Goal: Task Accomplishment & Management: Complete application form

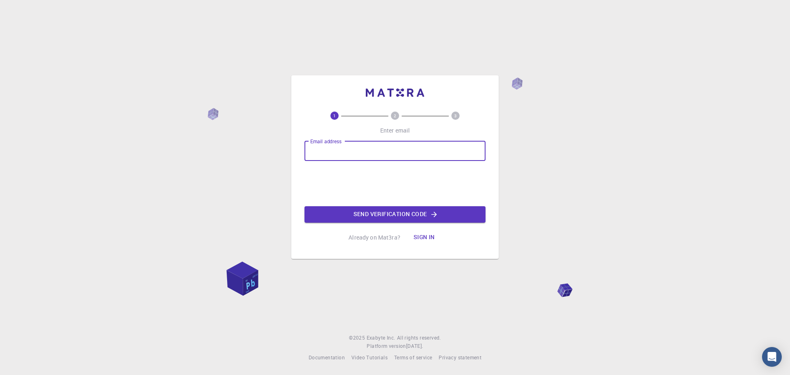
click at [331, 151] on input "Email address" at bounding box center [394, 151] width 181 height 20
click at [329, 153] on div "Email address Email address" at bounding box center [394, 151] width 181 height 20
click at [329, 154] on input "Email address" at bounding box center [394, 151] width 181 height 20
type input "[EMAIL_ADDRESS][DOMAIN_NAME]"
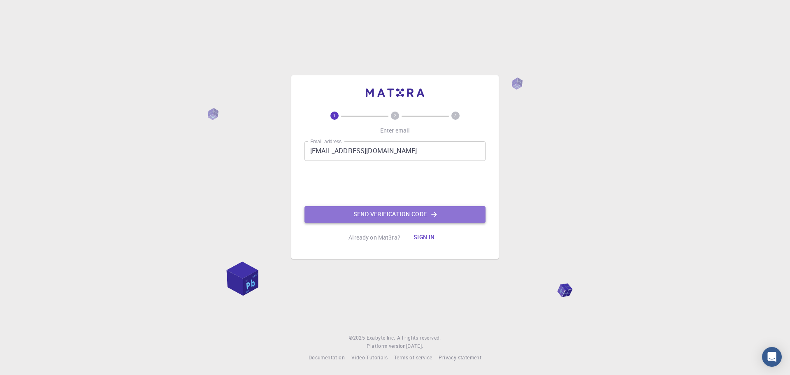
click at [363, 213] on button "Send verification code" at bounding box center [394, 214] width 181 height 16
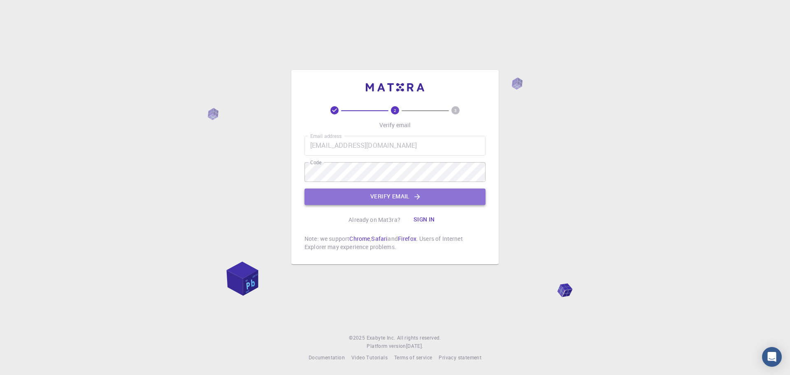
click at [379, 198] on button "Verify email" at bounding box center [394, 196] width 181 height 16
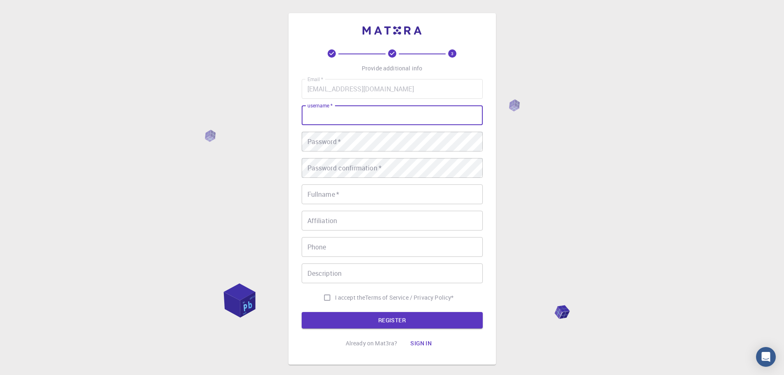
click at [326, 113] on input "username   *" at bounding box center [392, 115] width 181 height 20
type input "Arcane"
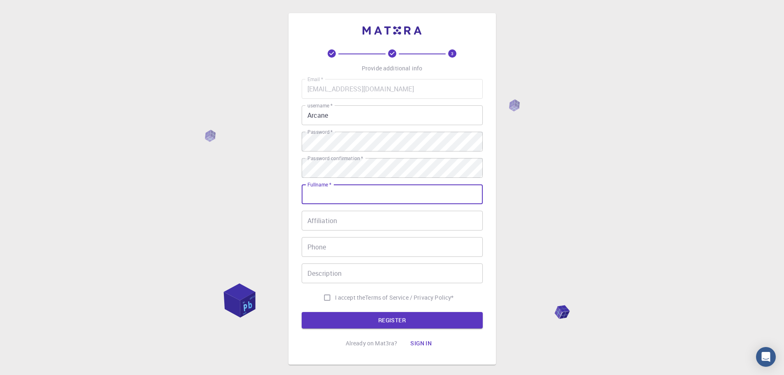
click at [341, 190] on input "Fullname   *" at bounding box center [392, 194] width 181 height 20
type input "[PERSON_NAME]"
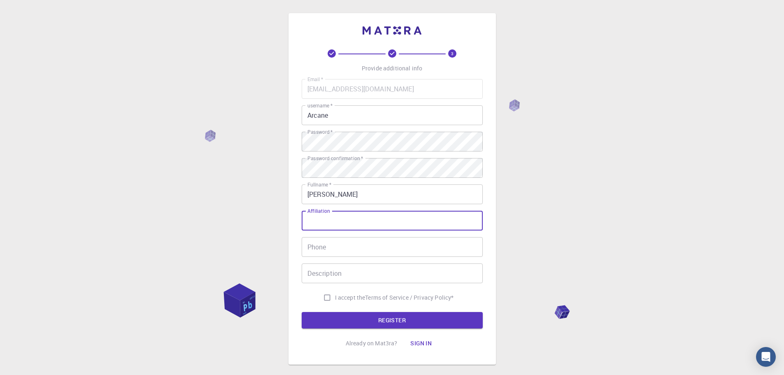
click at [322, 226] on input "Affiliation" at bounding box center [392, 221] width 181 height 20
type input "None"
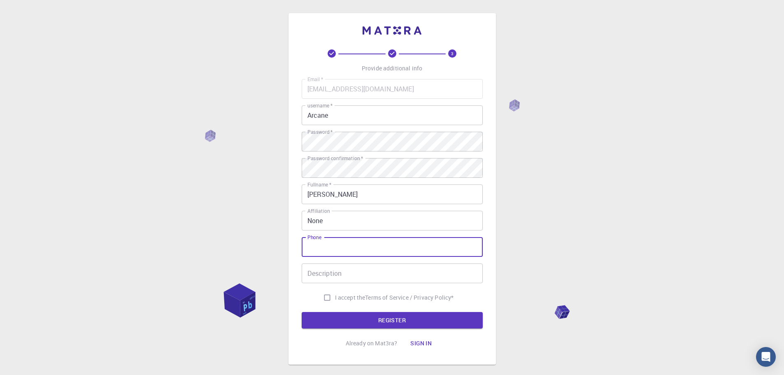
click at [316, 248] on input "Phone" at bounding box center [392, 247] width 181 height 20
type input "None"
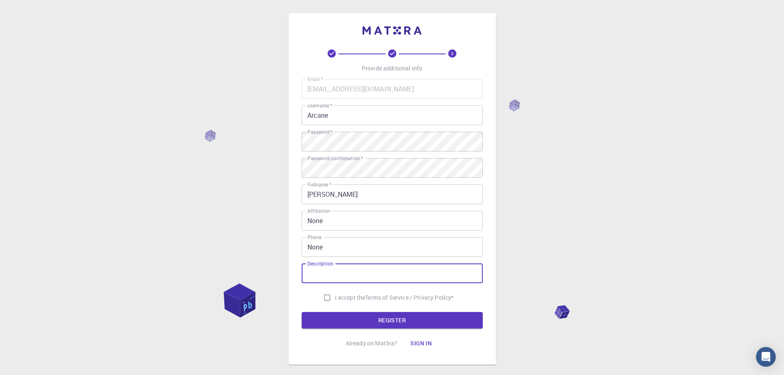
click at [316, 272] on input "Description" at bounding box center [392, 273] width 181 height 20
type input "None"
click at [324, 299] on input "I accept the Terms of Service / Privacy Policy *" at bounding box center [327, 298] width 16 height 16
checkbox input "true"
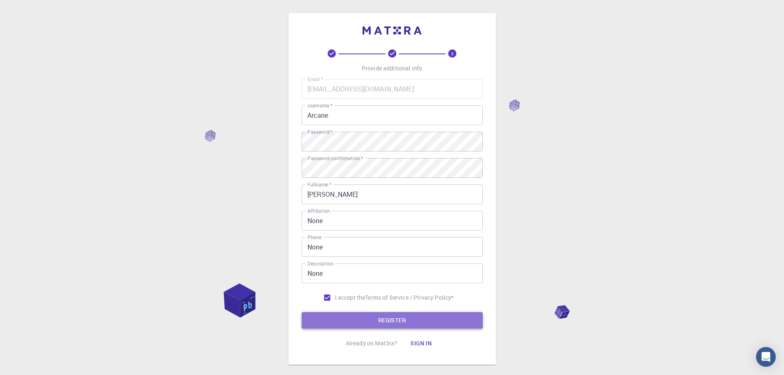
click at [359, 321] on button "REGISTER" at bounding box center [392, 320] width 181 height 16
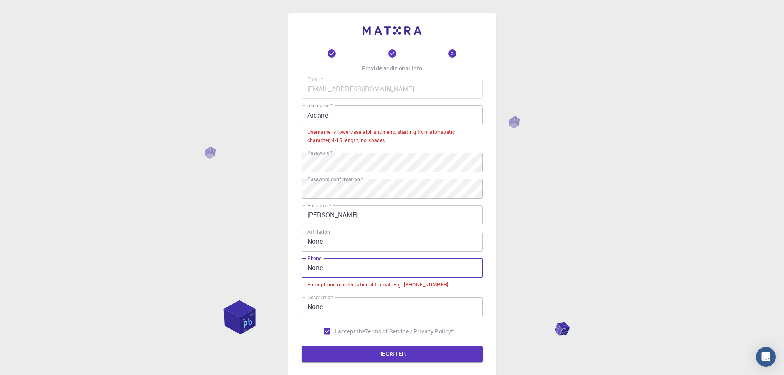
drag, startPoint x: 339, startPoint y: 271, endPoint x: 291, endPoint y: 267, distance: 47.5
click at [291, 267] on div "3 Provide additional info Email   * [EMAIL_ADDRESS][DOMAIN_NAME] Email   * user…" at bounding box center [391, 205] width 207 height 385
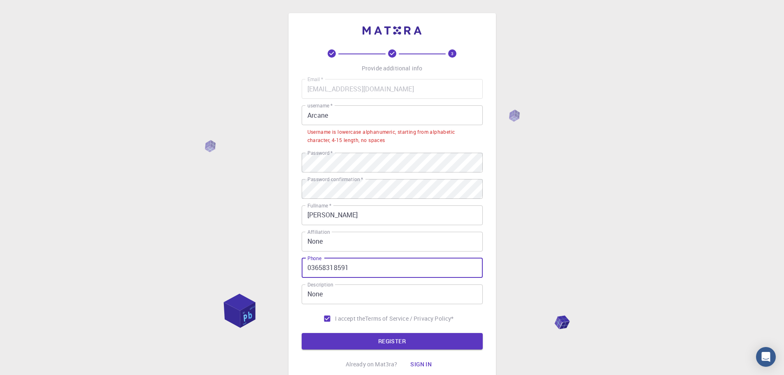
type input "03658318591"
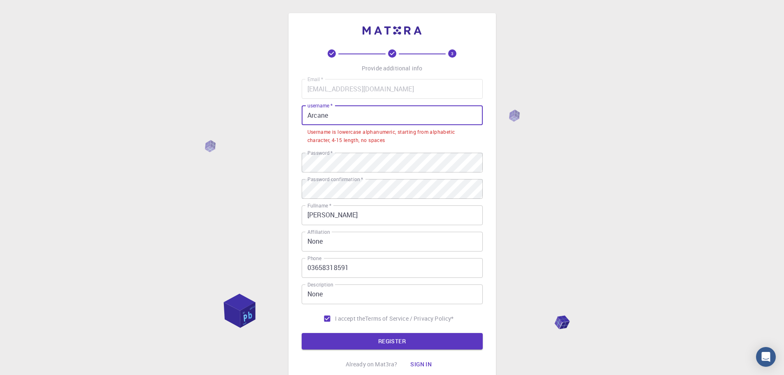
click at [345, 111] on input "Arcane" at bounding box center [392, 115] width 181 height 20
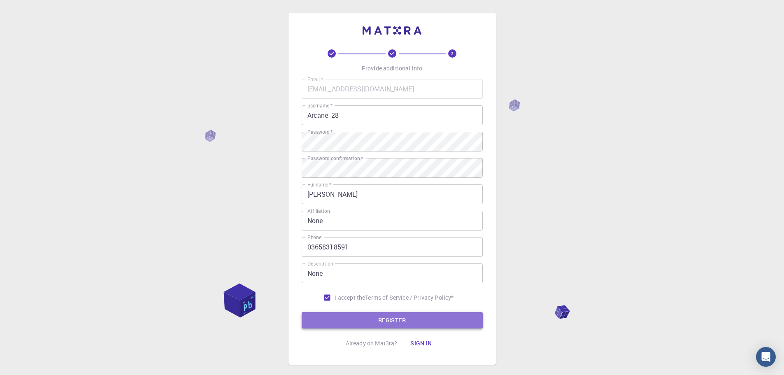
click at [388, 320] on button "REGISTER" at bounding box center [392, 320] width 181 height 16
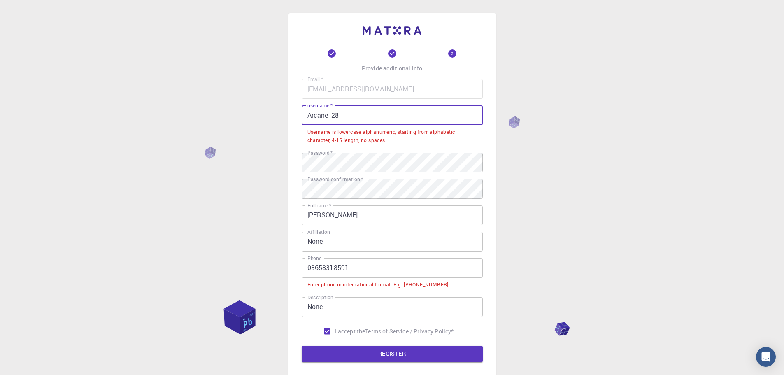
click at [355, 117] on input "Arcane_28" at bounding box center [392, 115] width 181 height 20
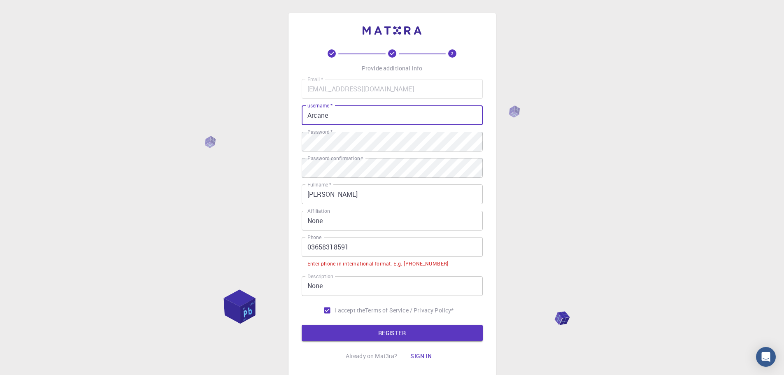
type input "Arcane"
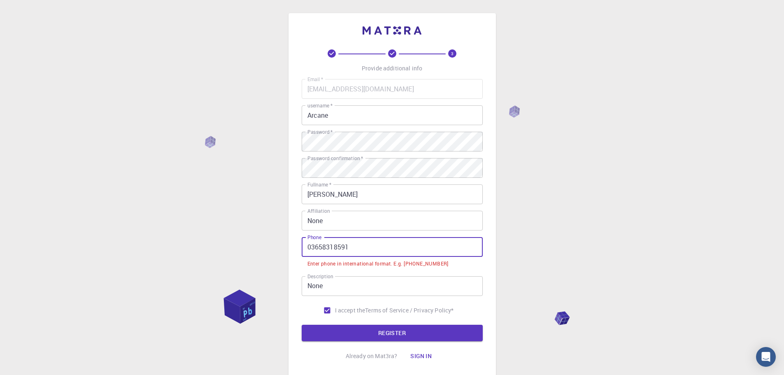
click at [315, 246] on input "03658318591" at bounding box center [392, 247] width 181 height 20
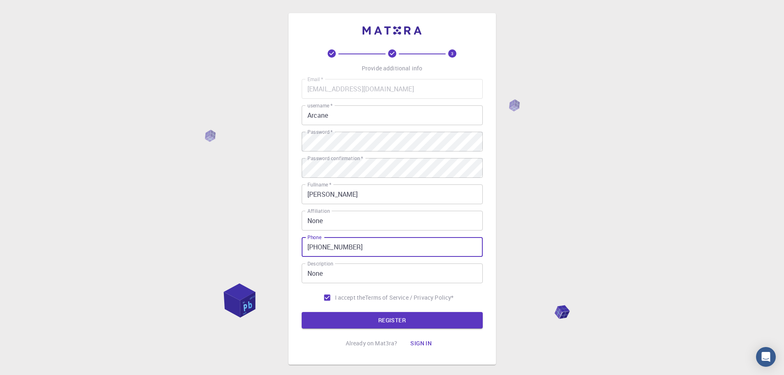
type input "[PHONE_NUMBER]"
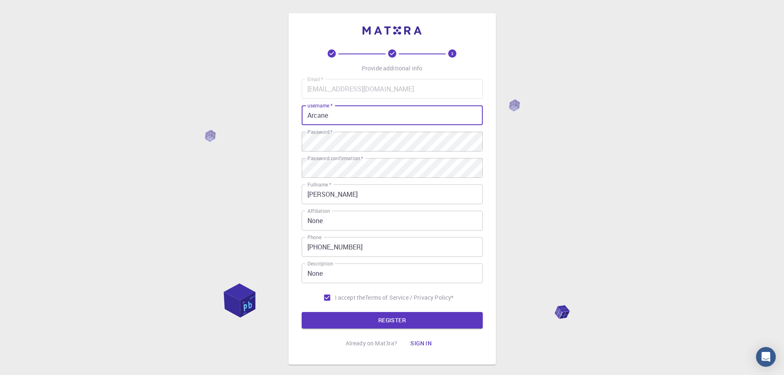
click at [342, 119] on input "Arcane" at bounding box center [392, 115] width 181 height 20
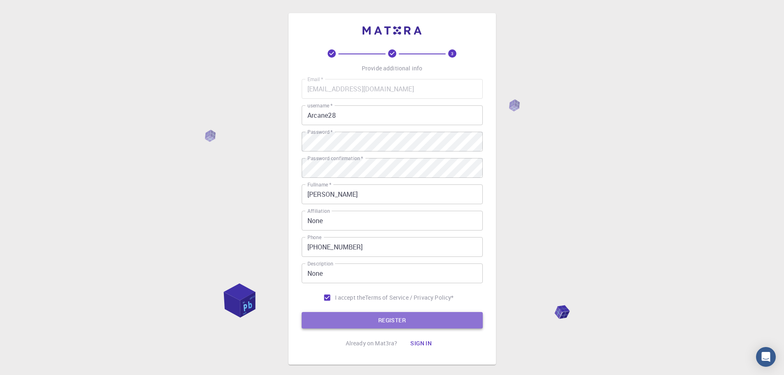
click at [380, 327] on button "REGISTER" at bounding box center [392, 320] width 181 height 16
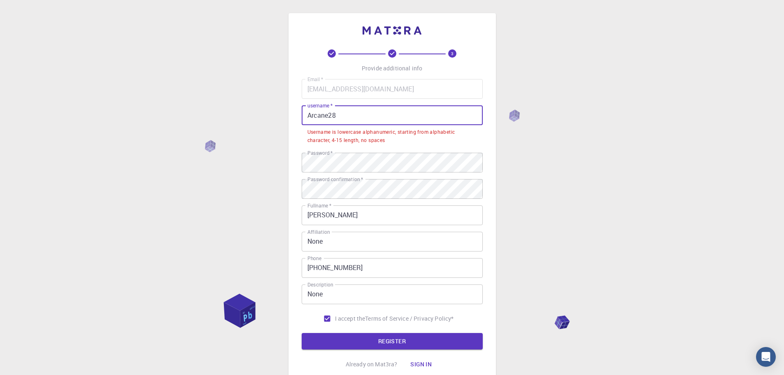
click at [309, 116] on input "Arcane28" at bounding box center [392, 115] width 181 height 20
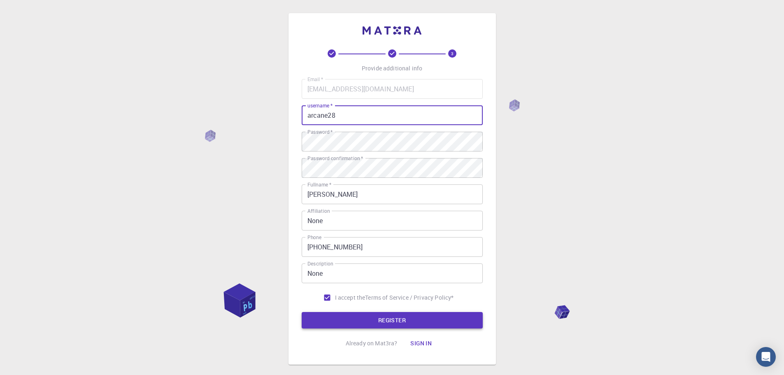
type input "arcane28"
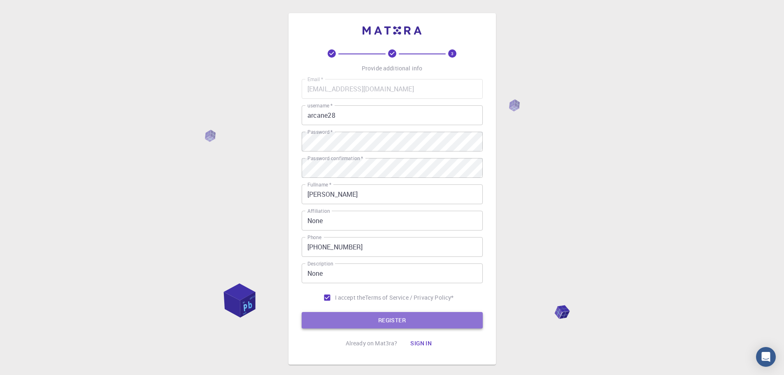
click at [393, 320] on button "REGISTER" at bounding box center [392, 320] width 181 height 16
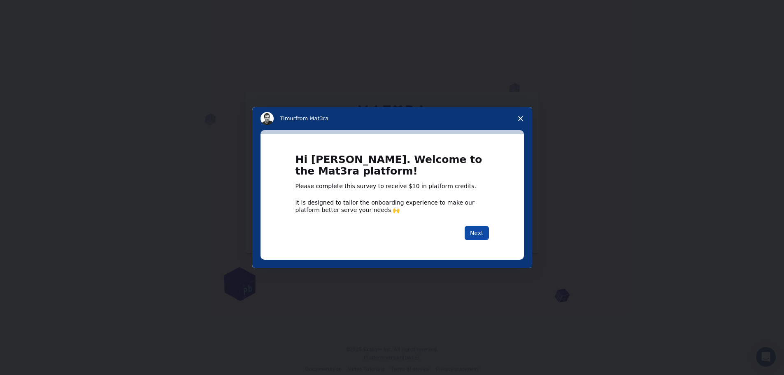
click at [477, 234] on button "Next" at bounding box center [477, 233] width 24 height 14
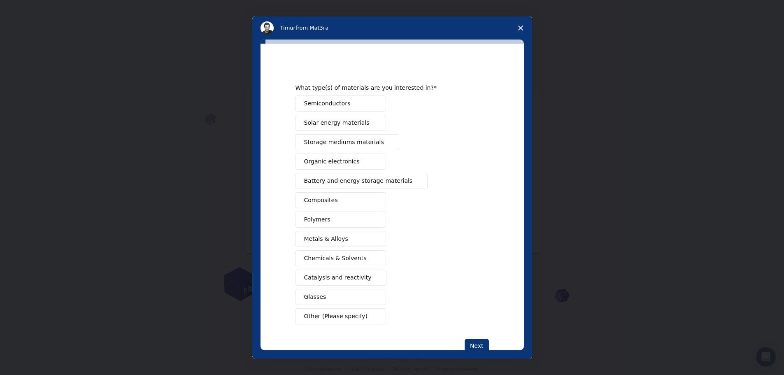
click at [332, 238] on span "Metals & Alloys" at bounding box center [326, 239] width 44 height 9
click at [328, 105] on span "Semiconductors" at bounding box center [327, 103] width 46 height 9
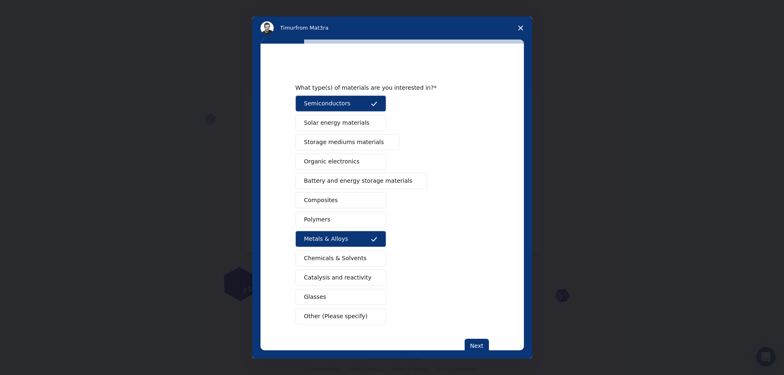
click at [521, 24] on span "Close survey" at bounding box center [520, 27] width 23 height 23
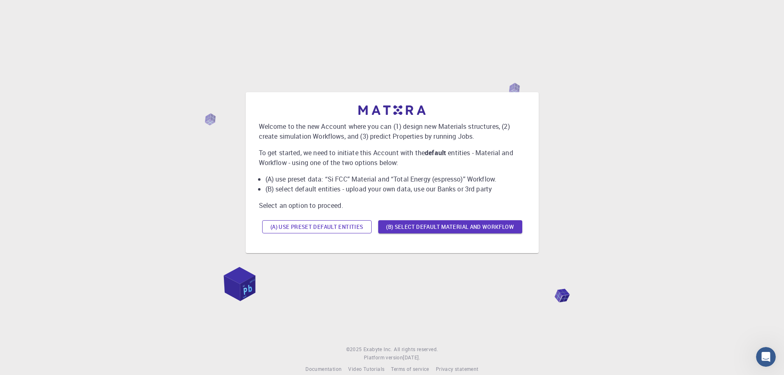
click at [307, 227] on button "(A) Use preset default entities" at bounding box center [316, 226] width 109 height 13
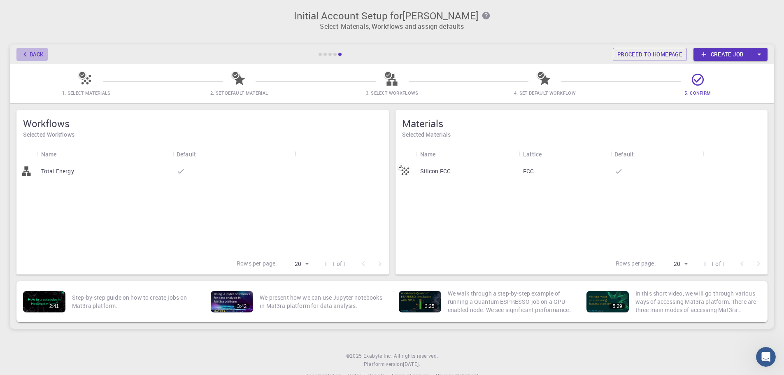
click at [30, 53] on button "Back" at bounding box center [31, 54] width 31 height 13
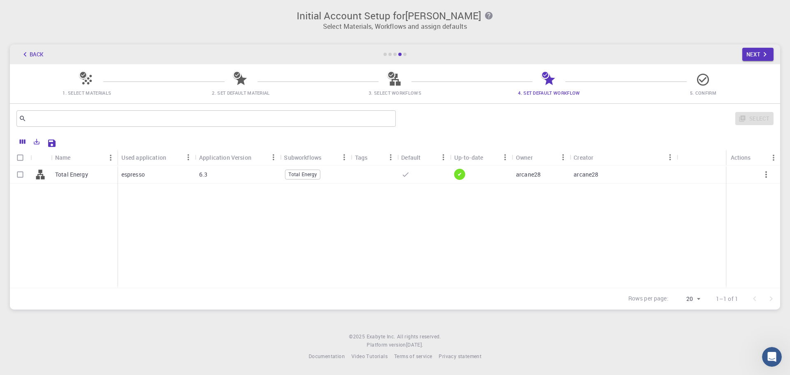
click at [360, 207] on div "Total Energy espresso 6.3 Total Energy ✔ arcane28 arcane28" at bounding box center [395, 226] width 770 height 122
